Goal: Navigation & Orientation: Find specific page/section

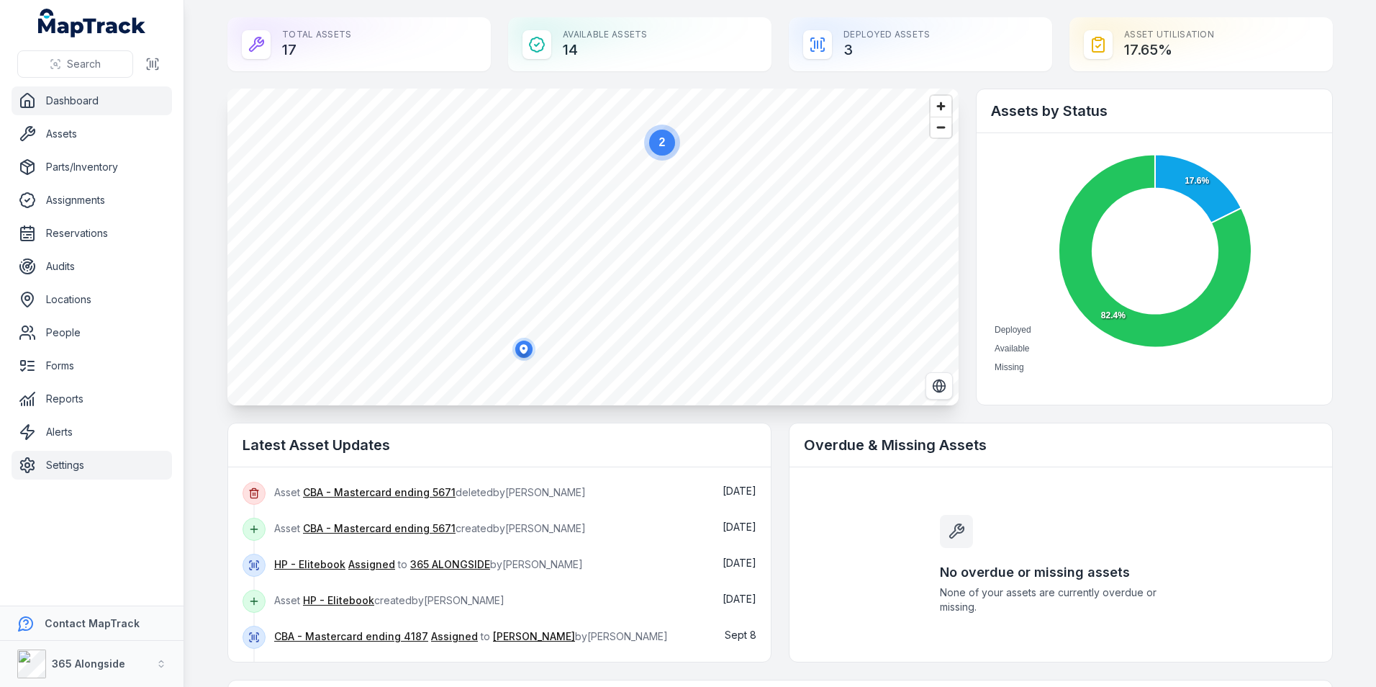
click at [86, 457] on link "Settings" at bounding box center [92, 465] width 161 height 29
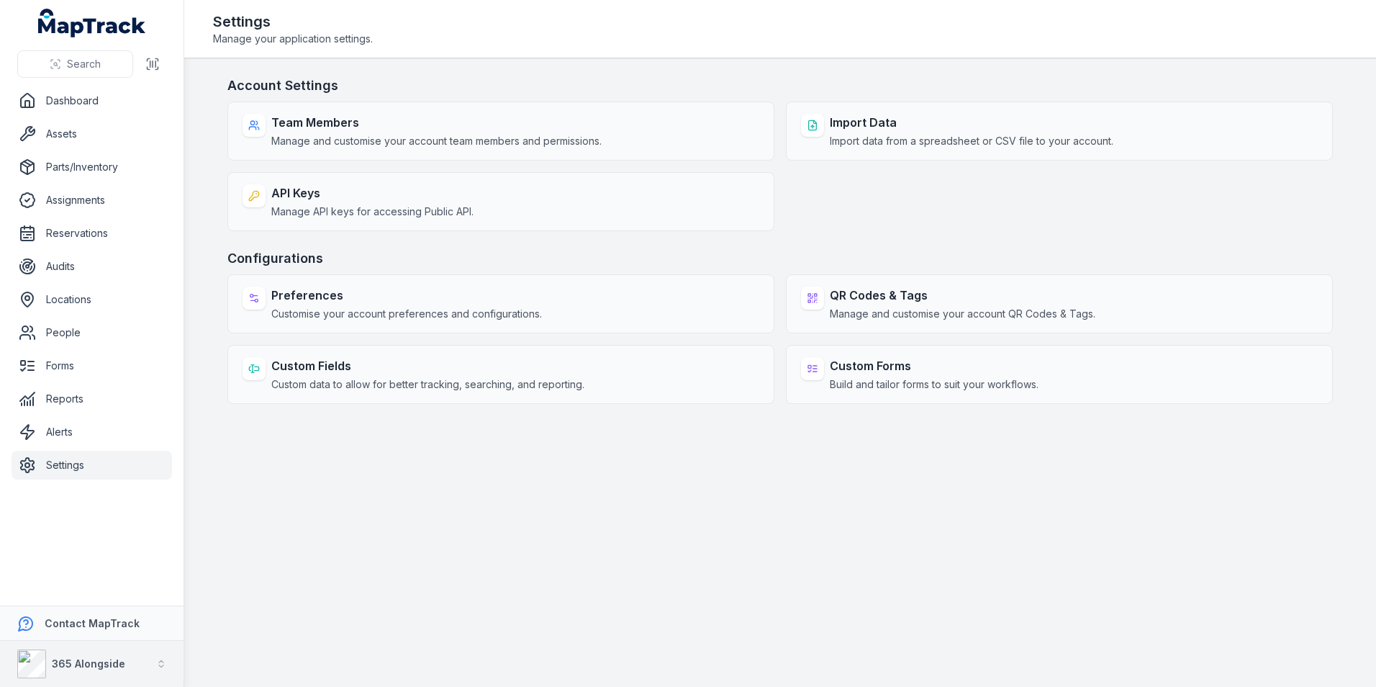
click at [110, 660] on strong "365 Alongside" at bounding box center [88, 663] width 73 height 12
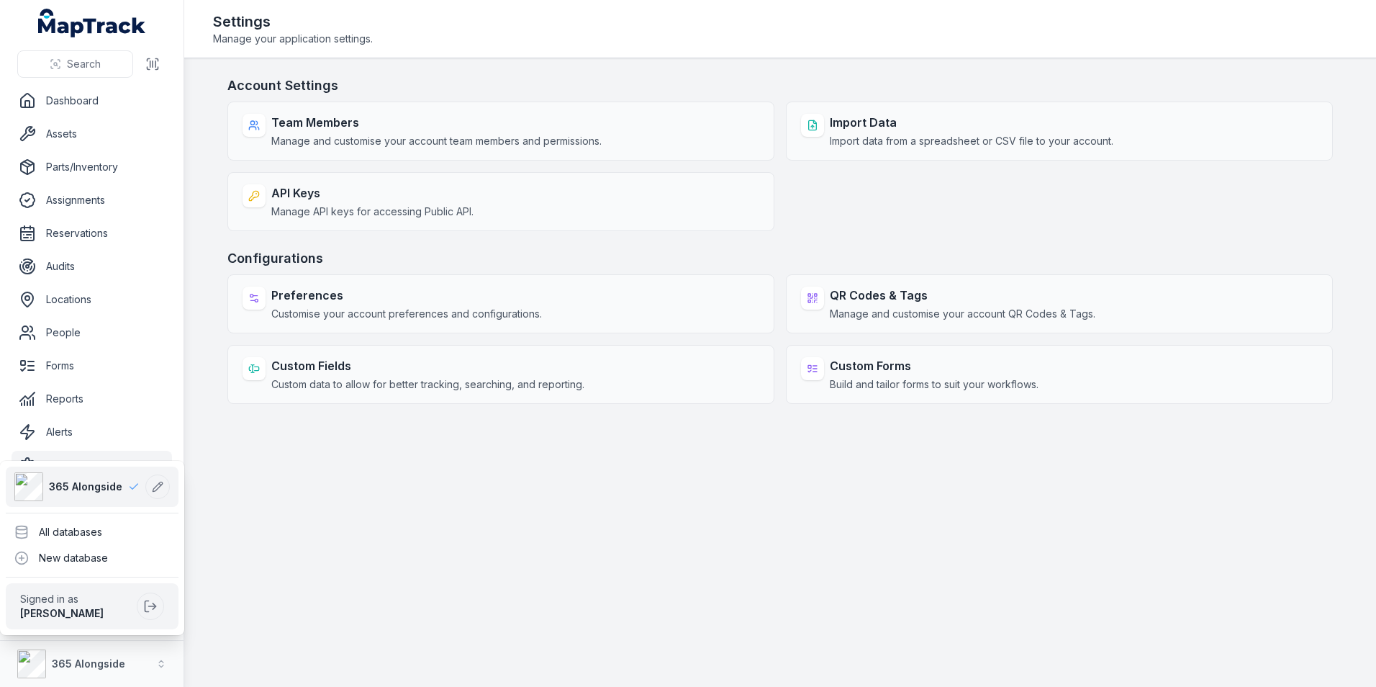
click at [426, 537] on div "Search Dashboard Assets Parts/Inventory Assignments Reservations Audits Locatio…" at bounding box center [688, 343] width 1376 height 687
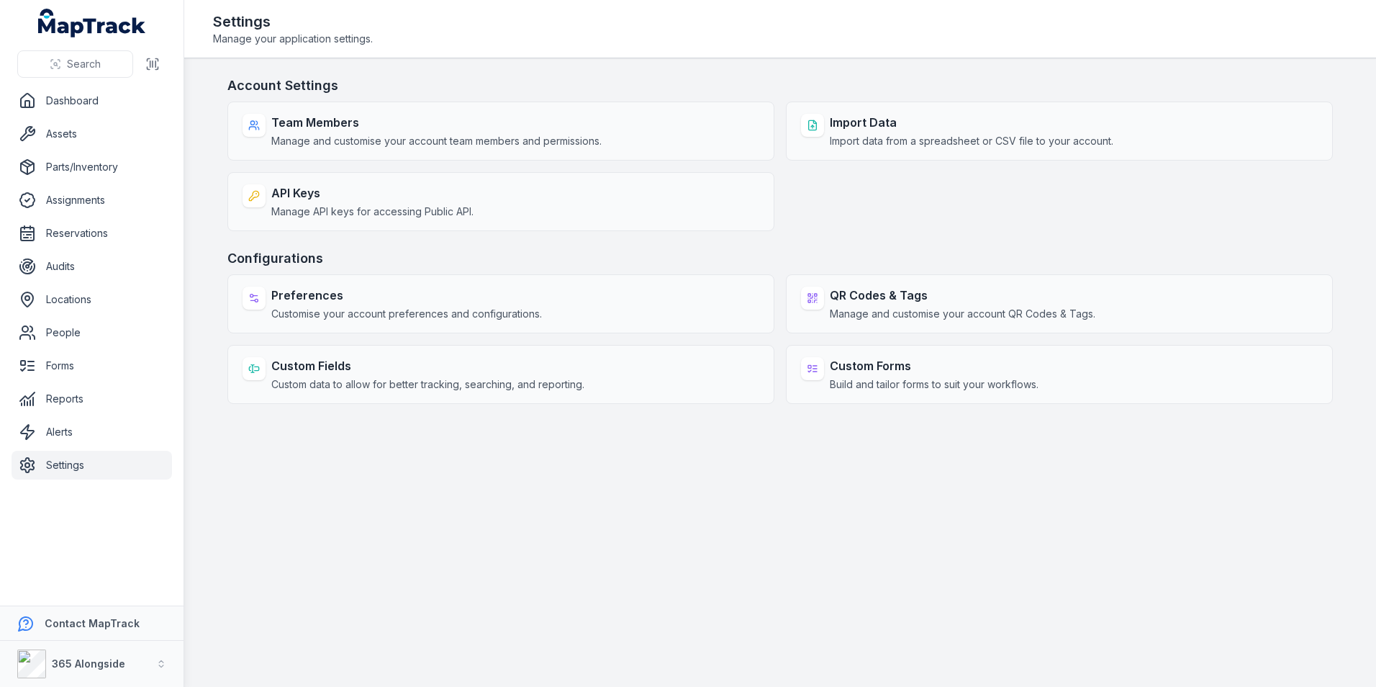
click at [101, 466] on link "Settings" at bounding box center [92, 465] width 161 height 29
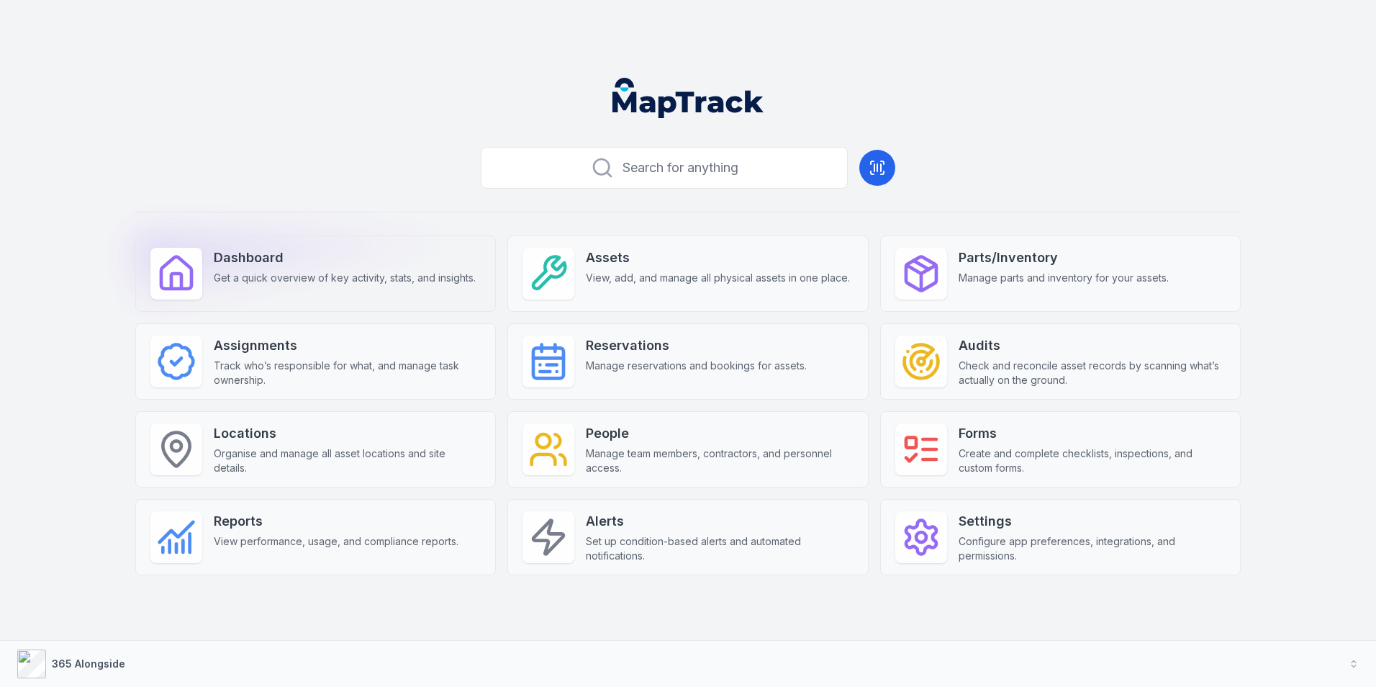
click at [299, 288] on div "Dashboard Get a quick overview of key activity, stats, and insights." at bounding box center [315, 273] width 361 height 76
